Goal: Task Accomplishment & Management: Use online tool/utility

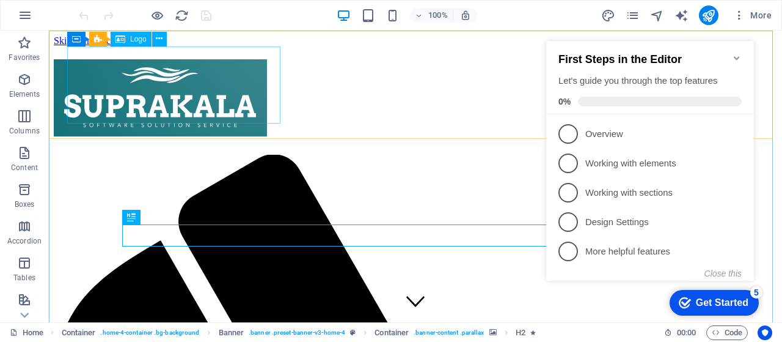
click at [135, 38] on span "Logo" at bounding box center [138, 38] width 17 height 7
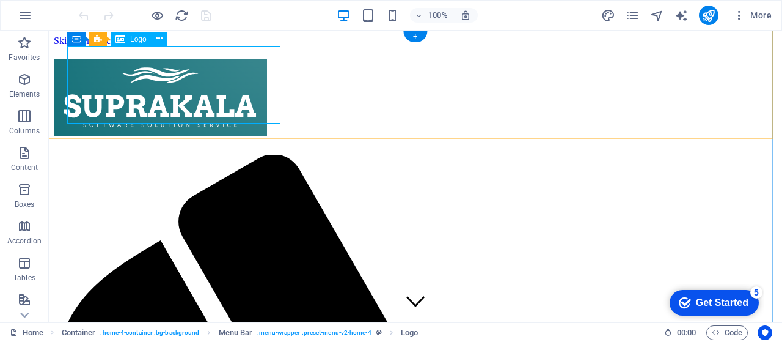
click at [139, 81] on div at bounding box center [416, 100] width 724 height 82
click at [137, 40] on span "Logo" at bounding box center [138, 38] width 17 height 7
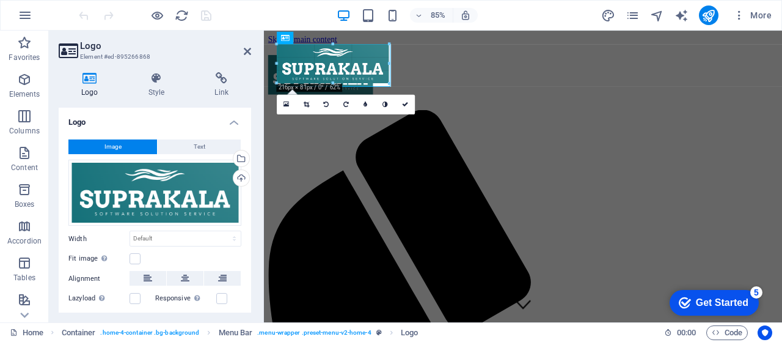
drag, startPoint x: 276, startPoint y: 110, endPoint x: 366, endPoint y: 68, distance: 99.3
type input "203"
select select "px"
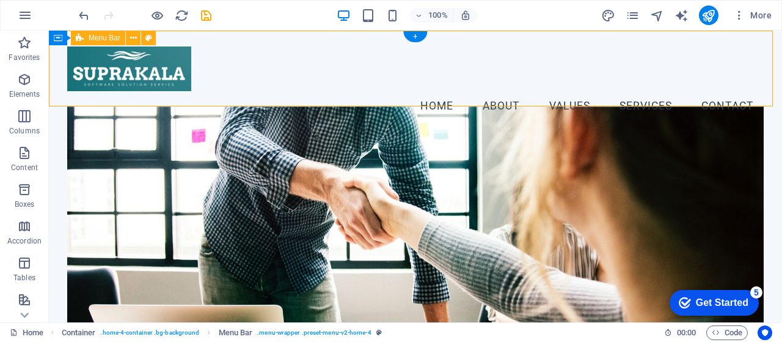
drag, startPoint x: 380, startPoint y: 114, endPoint x: 331, endPoint y: 80, distance: 59.7
click at [331, 80] on div "Menu Home About Values Services Contact" at bounding box center [416, 84] width 734 height 106
click at [331, 91] on nav "Home About Values Services Contact" at bounding box center [415, 106] width 697 height 31
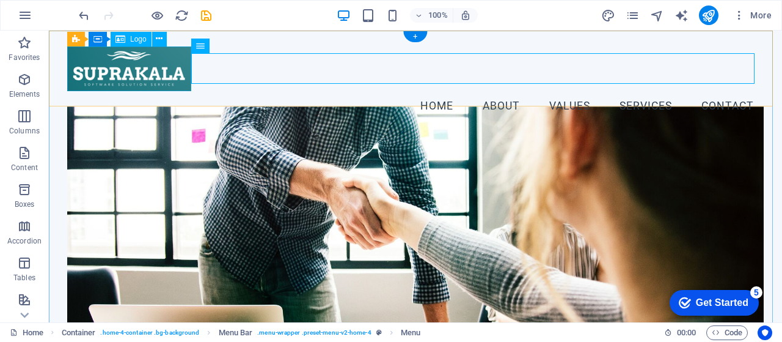
click at [174, 62] on div at bounding box center [415, 68] width 697 height 45
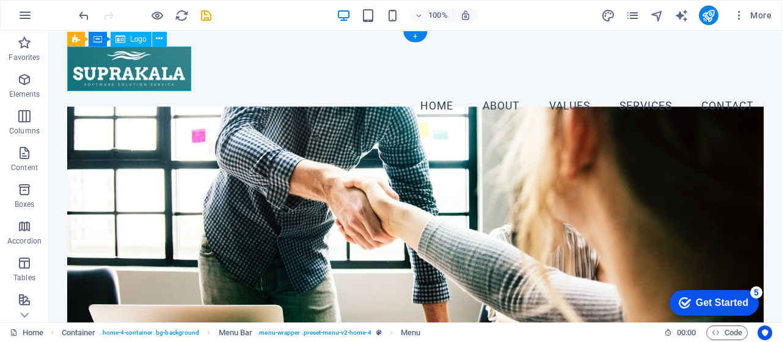
click at [174, 62] on div at bounding box center [415, 68] width 697 height 45
select select "px"
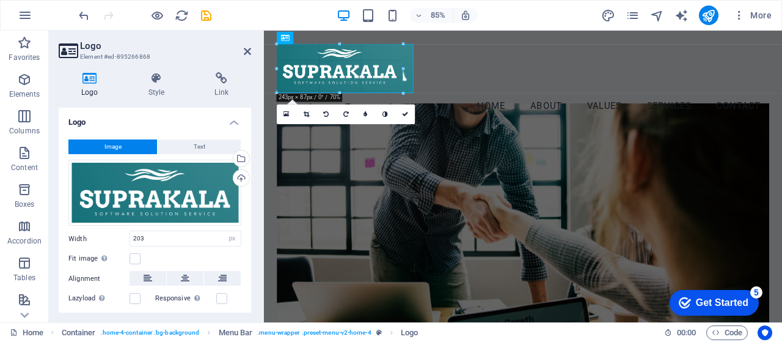
drag, startPoint x: 383, startPoint y: 45, endPoint x: 182, endPoint y: 12, distance: 203.2
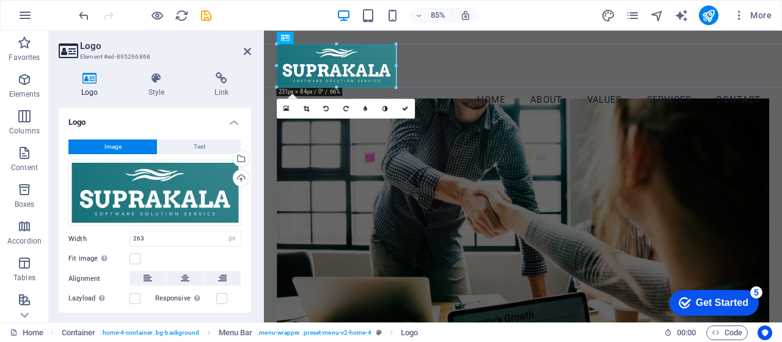
type input "229"
click at [712, 17] on icon "publish" at bounding box center [709, 16] width 14 height 14
